Goal: Complete application form

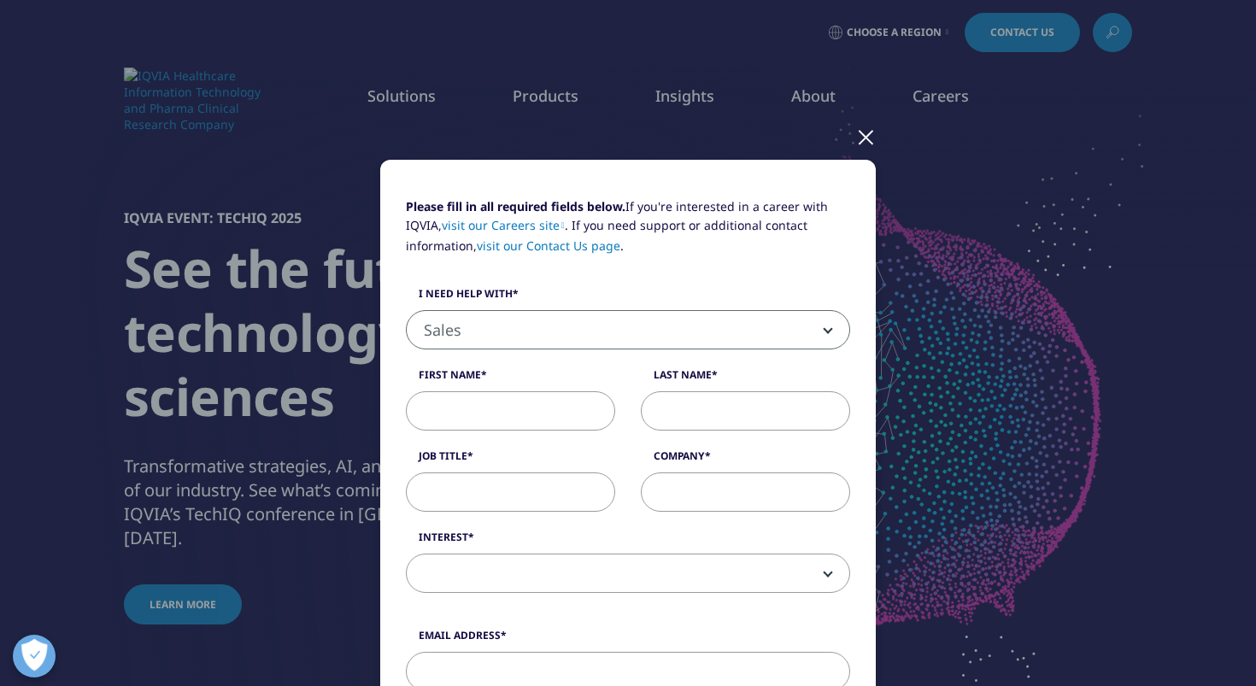
select select "Sales"
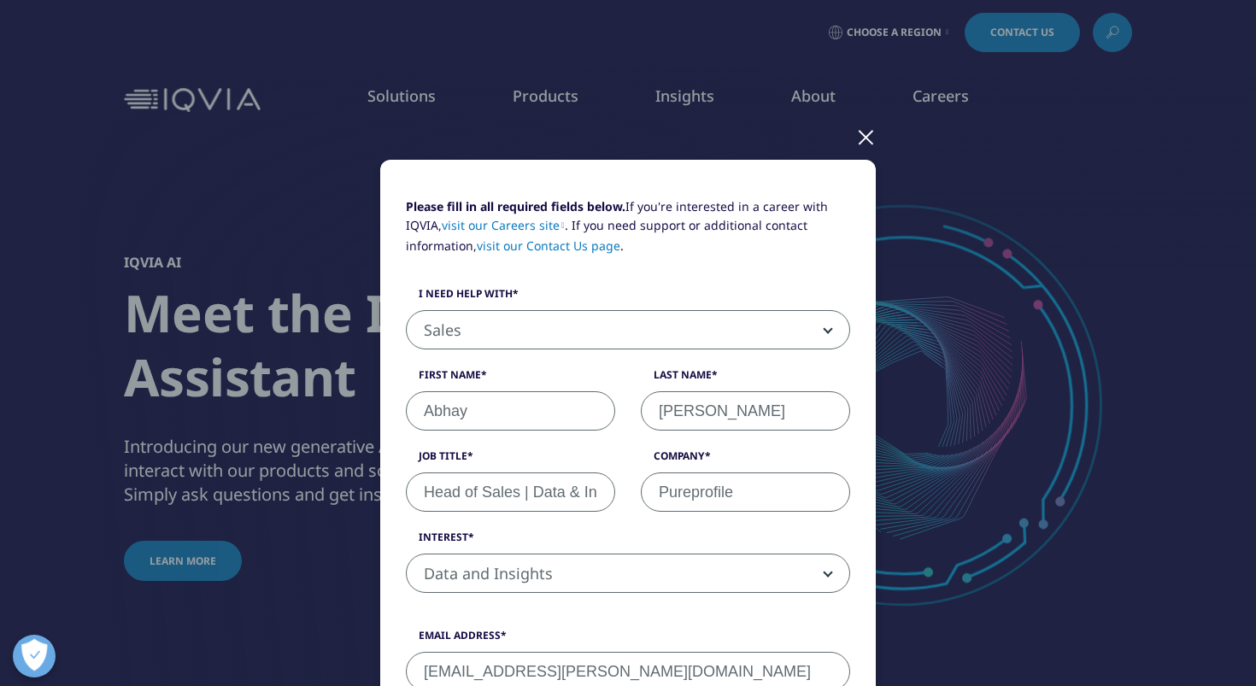
select select "Sales"
select select "Data and Insights"
select select "India"
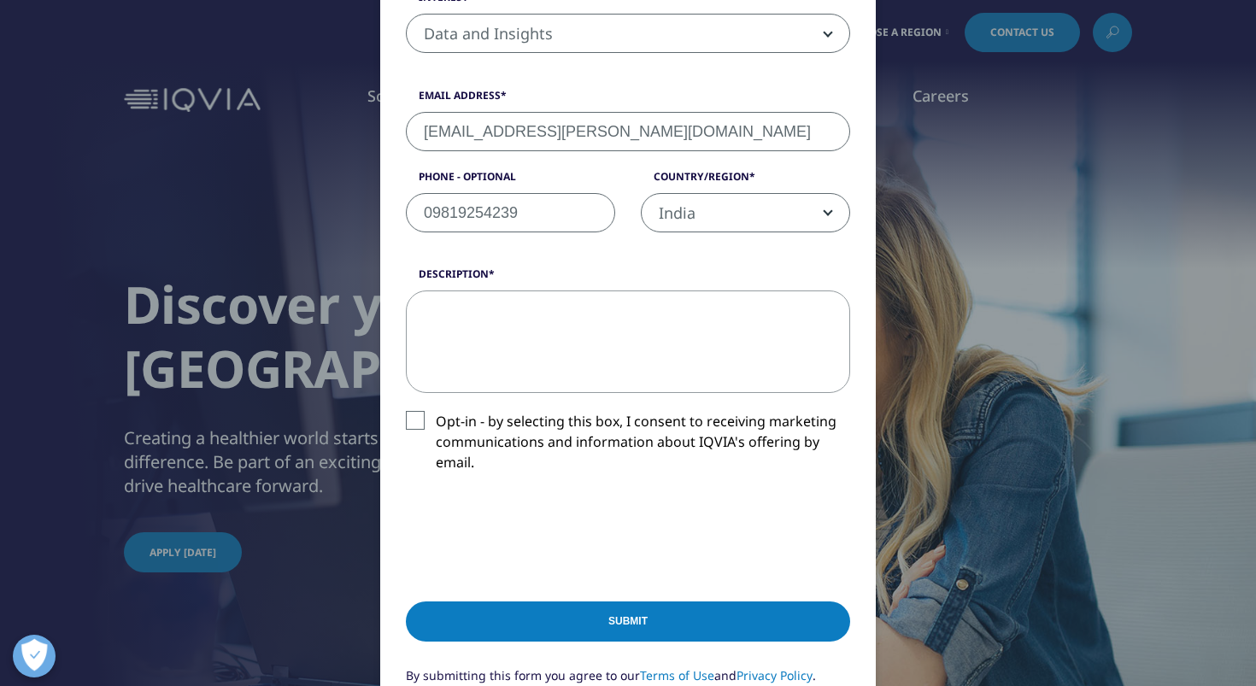
click at [409, 414] on label "Opt-in - by selecting this box, I consent to receiving marketing communications…" at bounding box center [628, 446] width 444 height 71
click at [436, 411] on input "Opt-in - by selecting this box, I consent to receiving marketing communications…" at bounding box center [436, 411] width 0 height 0
click at [554, 352] on textarea "Description" at bounding box center [628, 341] width 444 height 103
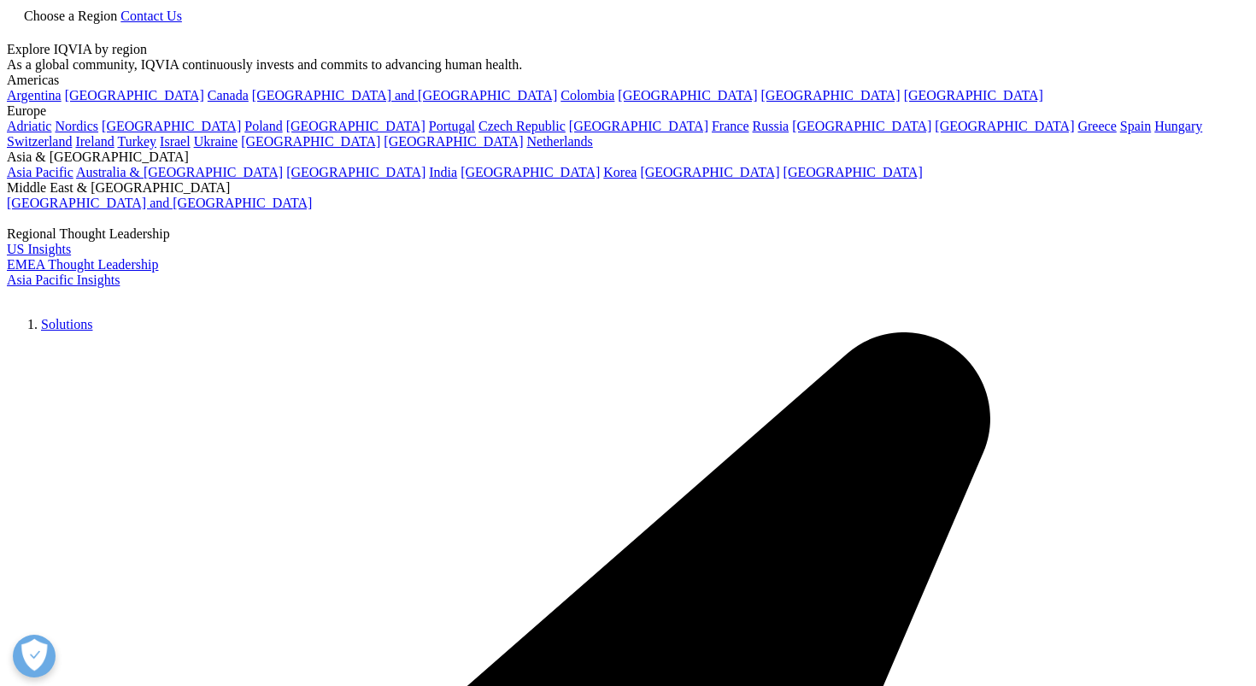
select select "Sales"
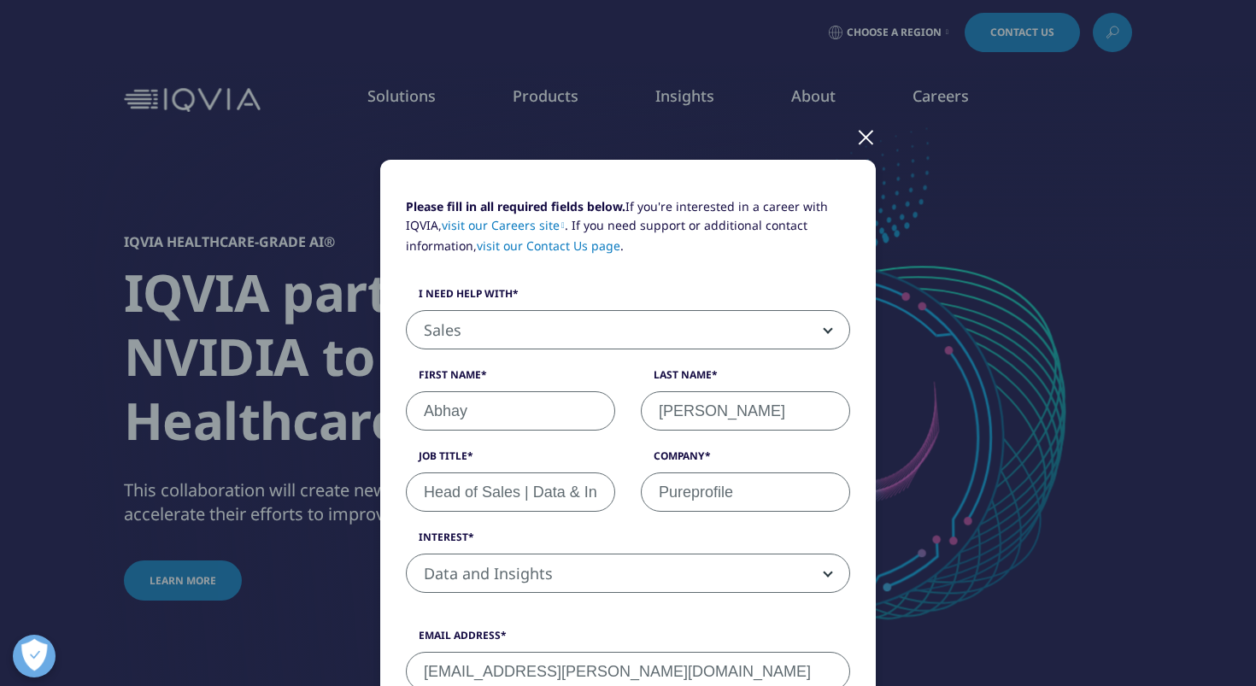
select select "Data and Insights"
select select "India"
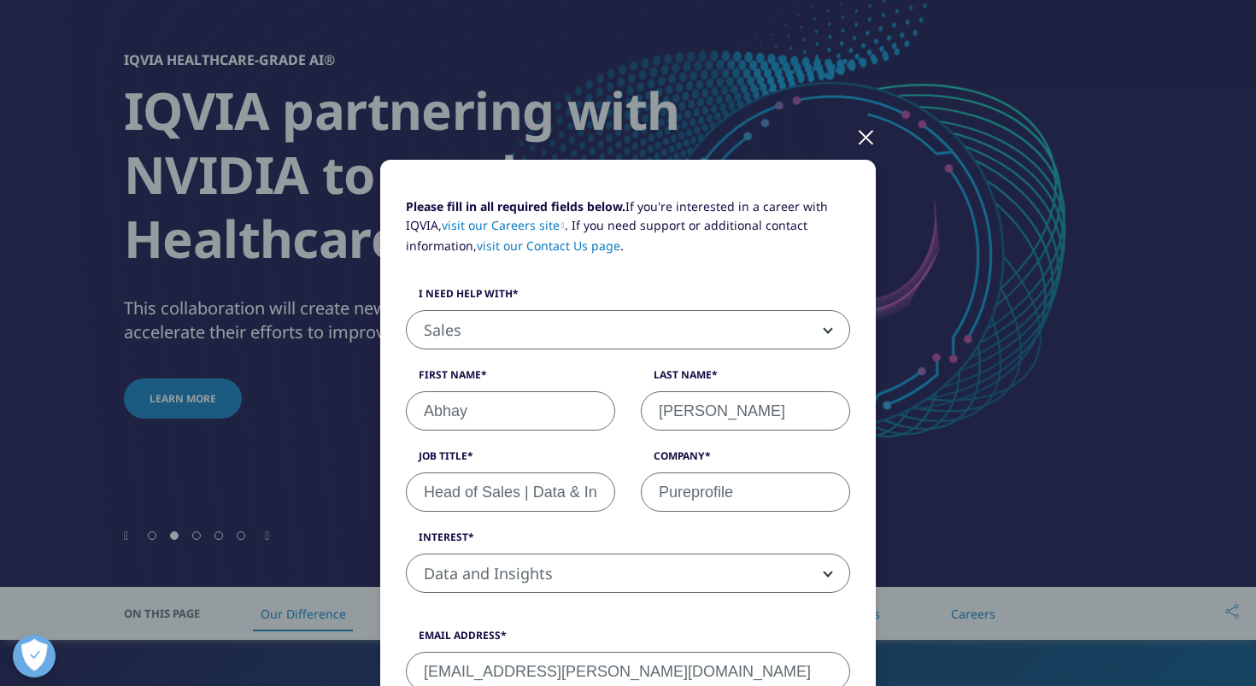
scroll to position [1096, 0]
